Goal: Information Seeking & Learning: Find specific fact

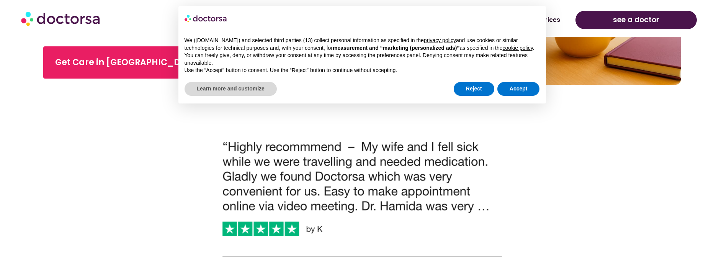
scroll to position [344, 0]
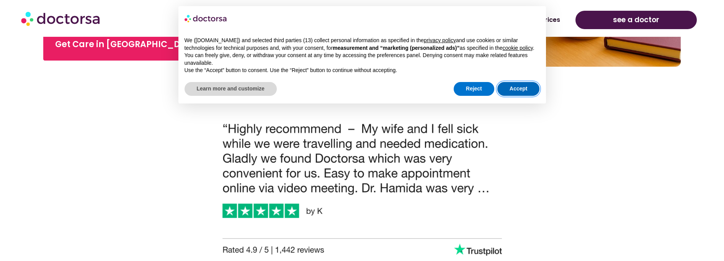
click at [503, 83] on button "Accept" at bounding box center [518, 89] width 42 height 14
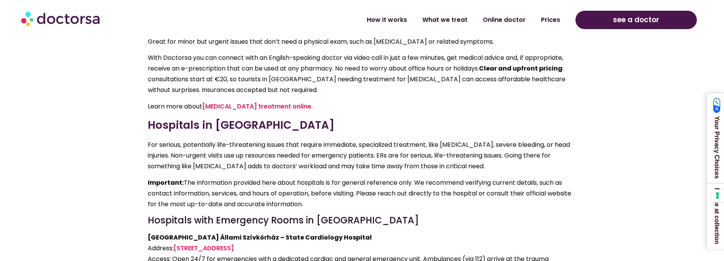
scroll to position [1531, 0]
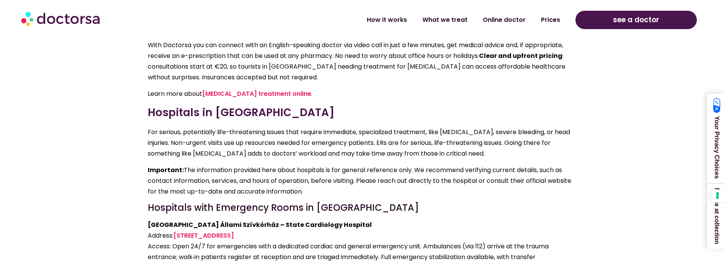
click at [164, 220] on strong "[GEOGRAPHIC_DATA] Állami Szívkórház – State Cardiology Hospital" at bounding box center [260, 224] width 224 height 9
click at [161, 220] on strong "[GEOGRAPHIC_DATA] Állami Szívkórház – State Cardiology Hospital" at bounding box center [260, 224] width 224 height 9
copy strong "[GEOGRAPHIC_DATA]"
drag, startPoint x: 311, startPoint y: 168, endPoint x: 176, endPoint y: 167, distance: 134.7
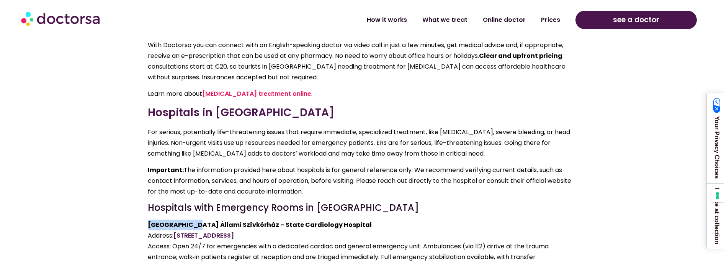
click at [176, 219] on p "[GEOGRAPHIC_DATA] Állami Szívkórház – State Cardiology Hospital Address: [STREE…" at bounding box center [362, 246] width 429 height 54
copy link "[STREET_ADDRESS]"
